Goal: Task Accomplishment & Management: Use online tool/utility

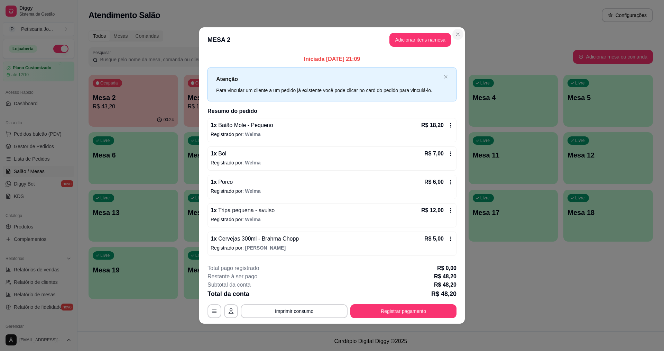
scroll to position [35, 0]
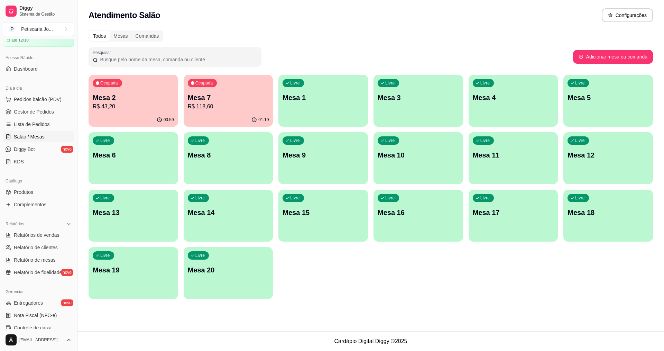
click at [216, 104] on p "R$ 118,60" at bounding box center [228, 106] width 81 height 8
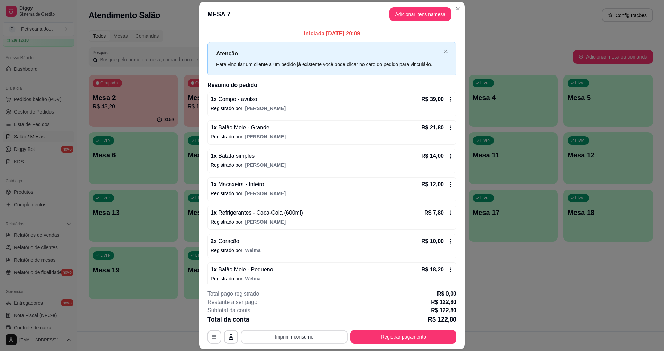
click at [281, 332] on button "Imprimir consumo" at bounding box center [294, 337] width 107 height 14
click at [291, 315] on button "IMPRESSORA" at bounding box center [293, 320] width 48 height 11
click at [292, 337] on button "Imprimir consumo" at bounding box center [294, 336] width 104 height 13
click at [292, 320] on button "IMPRESSORA" at bounding box center [293, 320] width 48 height 11
click at [457, 17] on header "MESA 7 Adicionar itens na mesa" at bounding box center [332, 14] width 266 height 25
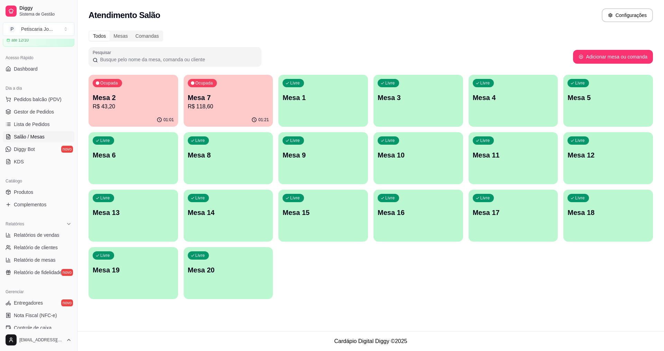
click at [262, 90] on div "Ocupada Mesa 7 R$ 118,60" at bounding box center [229, 94] width 90 height 38
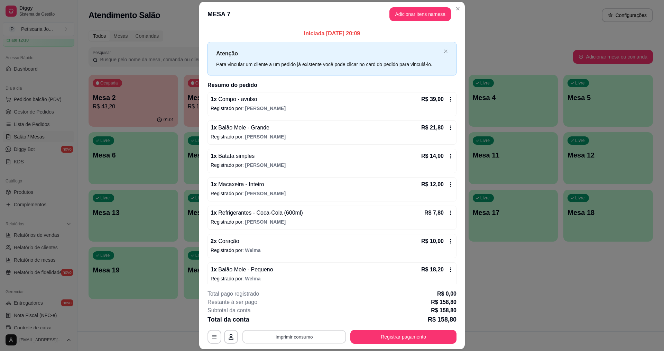
click at [291, 338] on button "Imprimir consumo" at bounding box center [294, 336] width 104 height 13
click at [300, 320] on button "IMPRESSORA" at bounding box center [293, 320] width 48 height 11
click at [383, 337] on button "Registrar pagamento" at bounding box center [403, 337] width 106 height 14
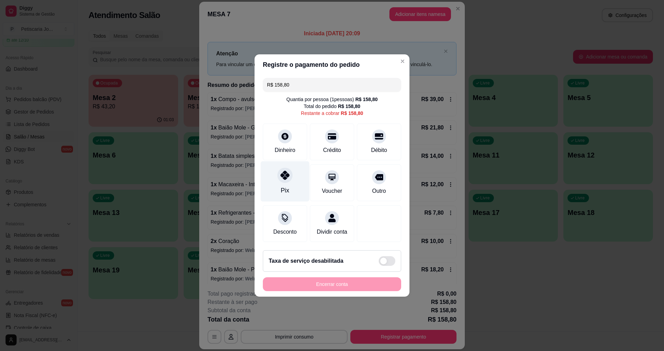
click at [291, 176] on div "Pix" at bounding box center [285, 181] width 49 height 40
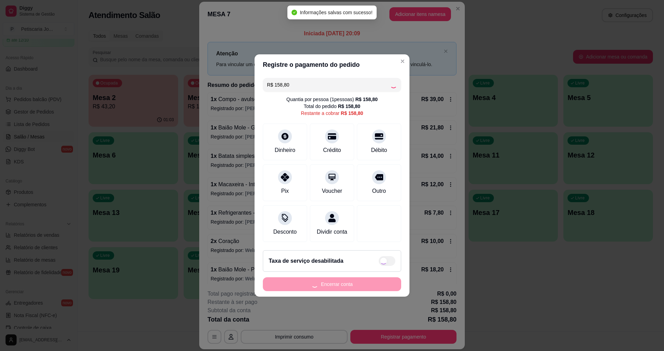
type input "R$ 0,00"
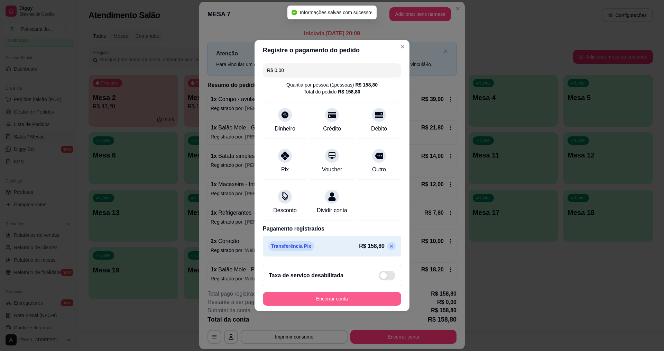
click at [328, 297] on button "Encerrar conta" at bounding box center [332, 299] width 138 height 14
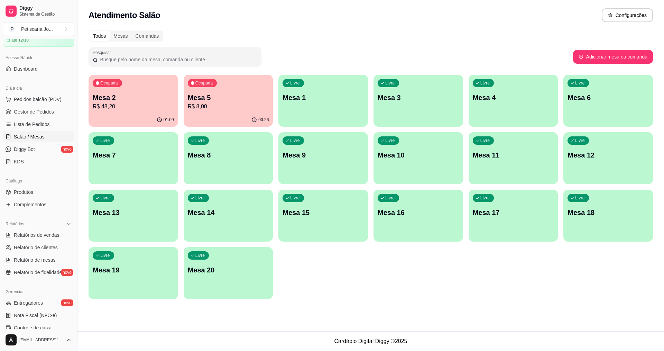
click at [250, 101] on p "Mesa 5" at bounding box center [228, 98] width 81 height 10
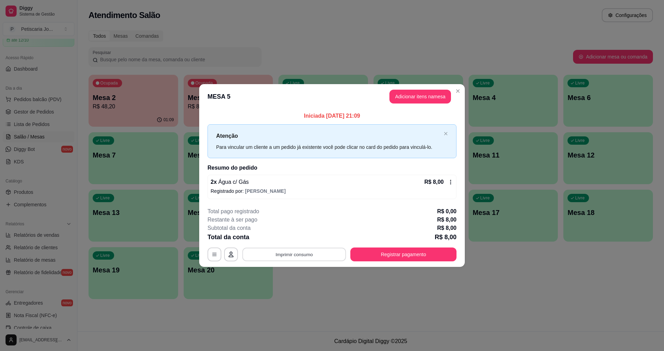
click at [278, 257] on button "Imprimir consumo" at bounding box center [294, 253] width 104 height 13
click at [288, 236] on button "IMPRESSORA" at bounding box center [296, 238] width 48 height 11
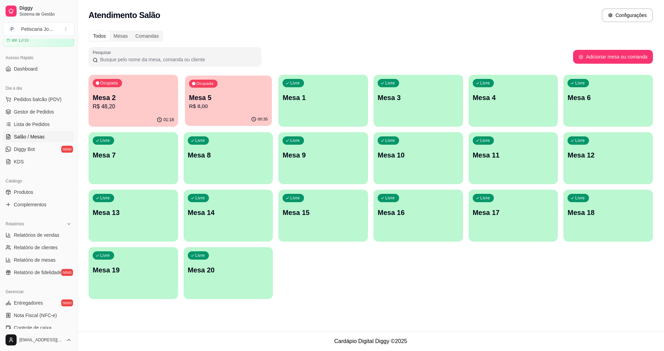
click at [254, 89] on div "Ocupada Mesa 5 R$ 8,00" at bounding box center [228, 93] width 87 height 37
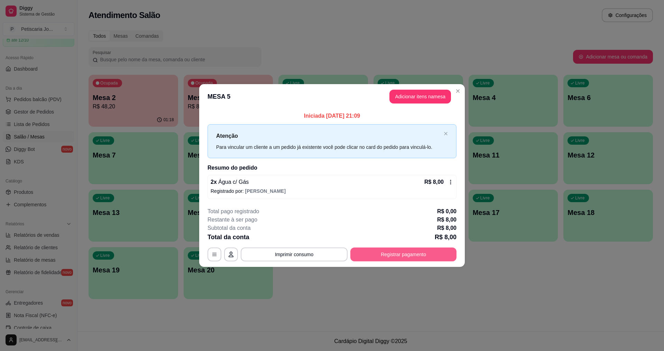
click at [411, 250] on button "Registrar pagamento" at bounding box center [403, 254] width 106 height 14
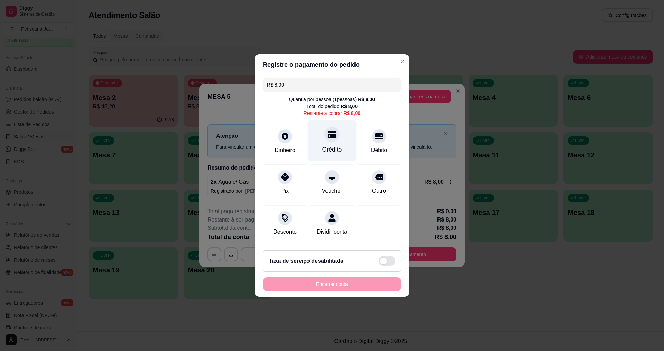
click at [334, 145] on div "Crédito" at bounding box center [332, 149] width 20 height 9
type input "R$ 0,00"
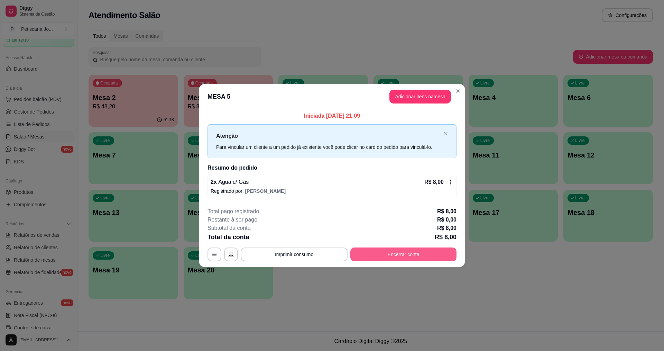
click at [391, 249] on button "Encerrar conta" at bounding box center [403, 254] width 106 height 14
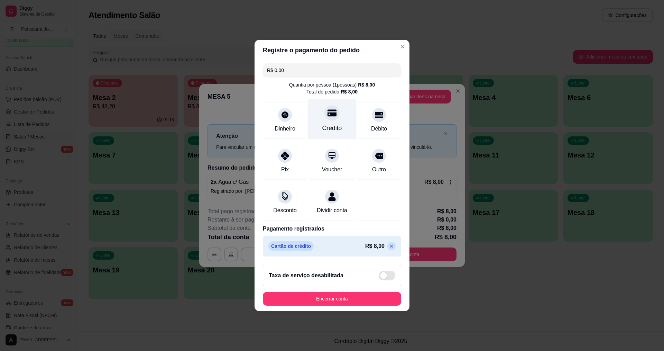
click at [341, 114] on div "Crédito" at bounding box center [332, 119] width 49 height 40
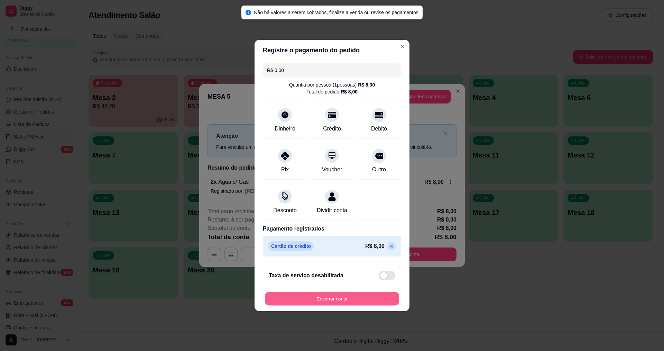
click at [301, 304] on button "Encerrar conta" at bounding box center [332, 298] width 134 height 13
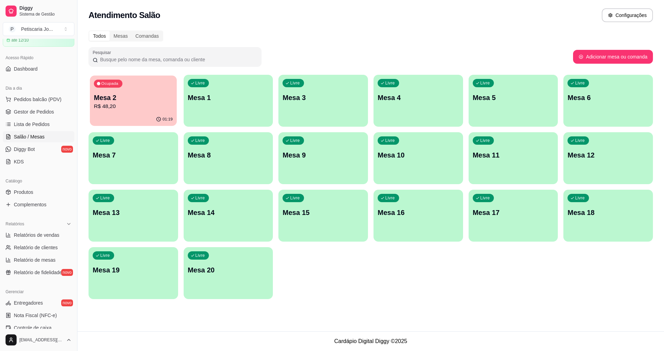
click at [111, 91] on div "Ocupada Mesa 2 R$ 48,20" at bounding box center [133, 93] width 87 height 37
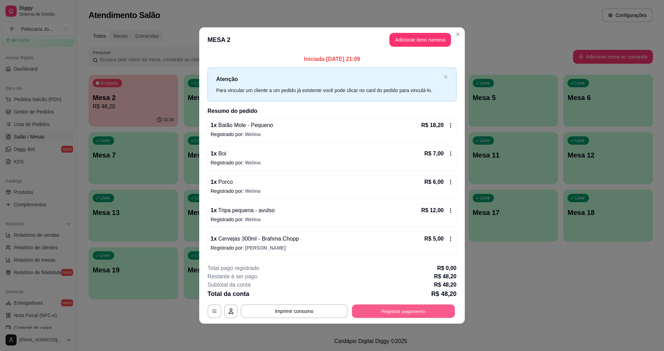
click at [395, 308] on button "Registrar pagamento" at bounding box center [403, 310] width 103 height 13
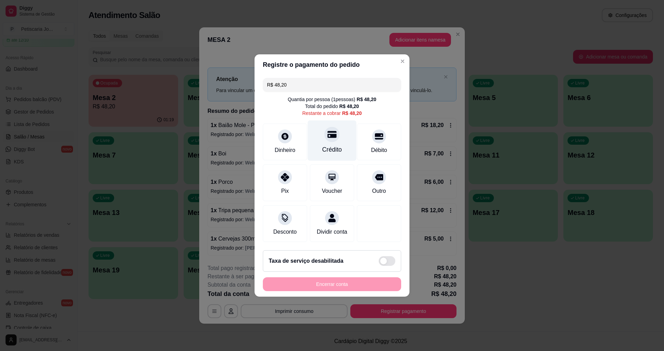
click at [334, 138] on div "Crédito" at bounding box center [332, 140] width 49 height 40
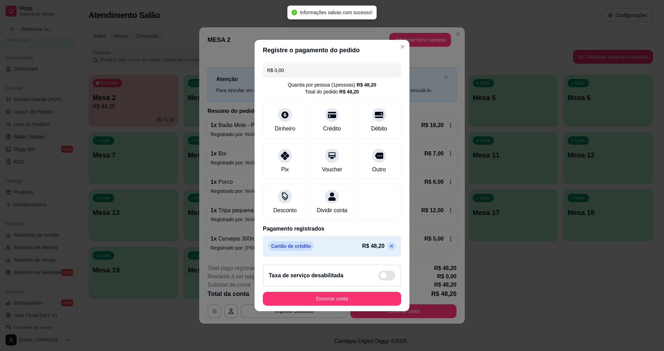
type input "R$ 0,00"
click at [351, 299] on button "Encerrar conta" at bounding box center [332, 298] width 134 height 13
